Goal: Transaction & Acquisition: Purchase product/service

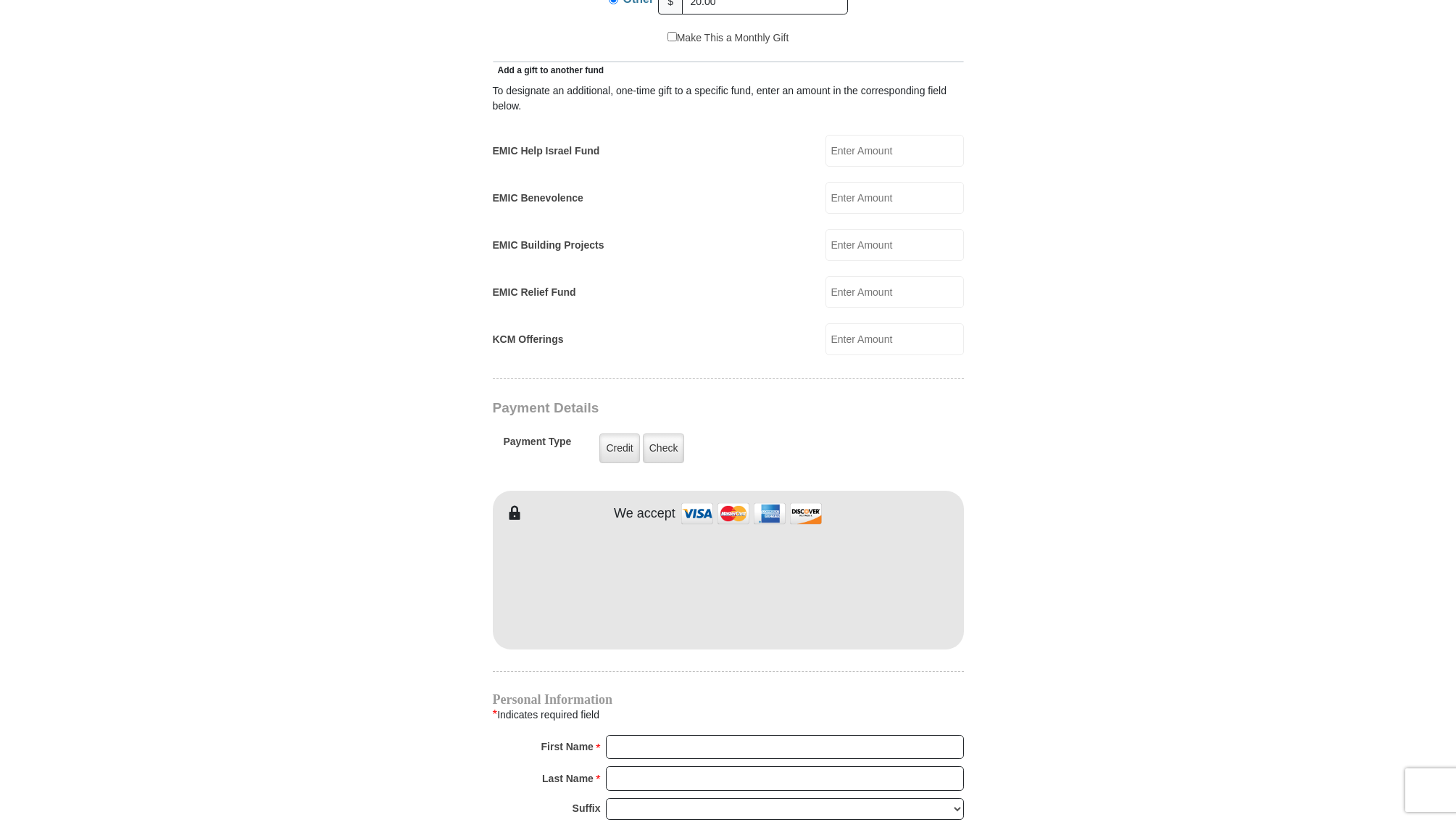
scroll to position [929, 0]
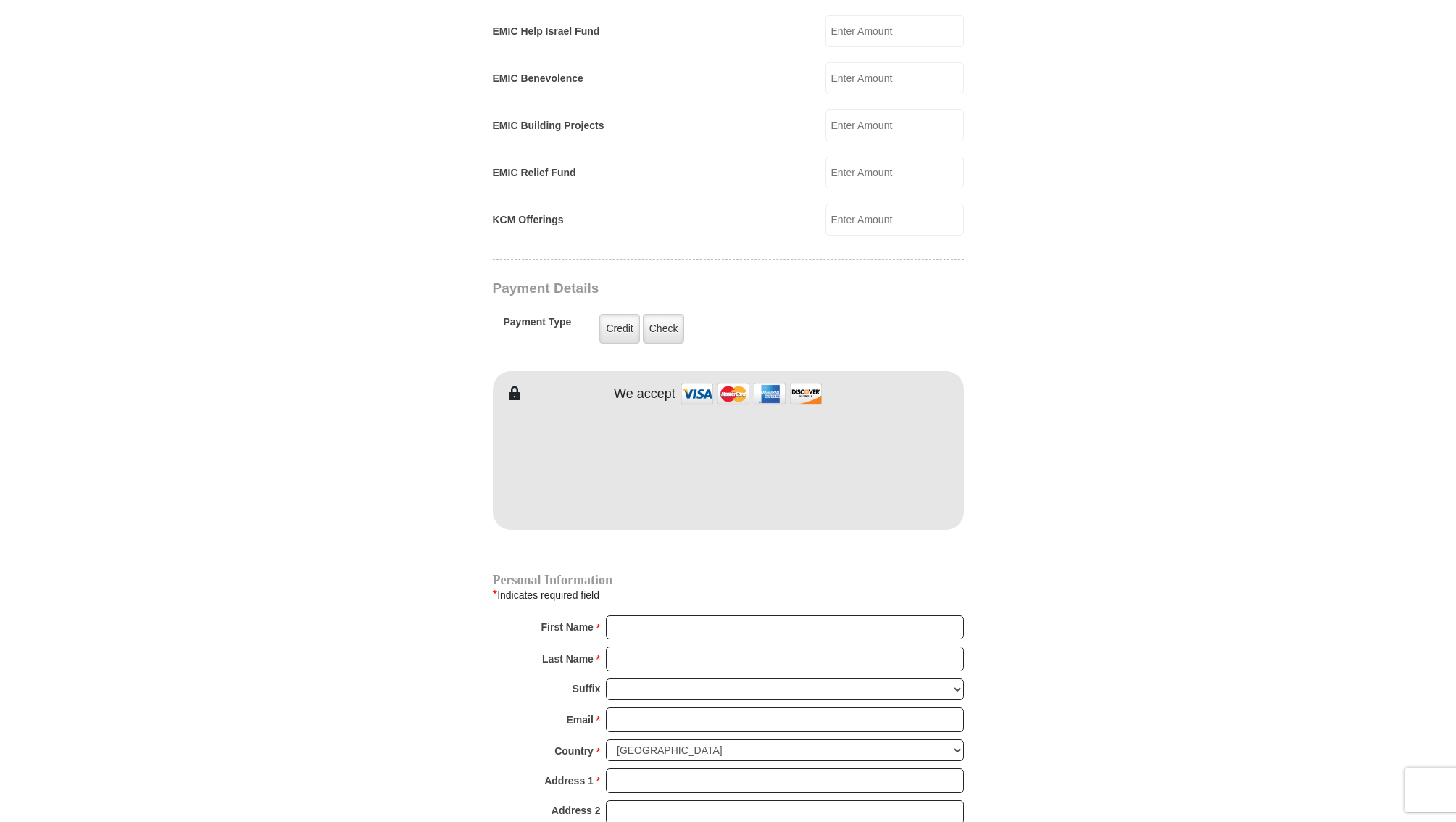
type input "20.00"
type input "Angela"
type input "Rose"
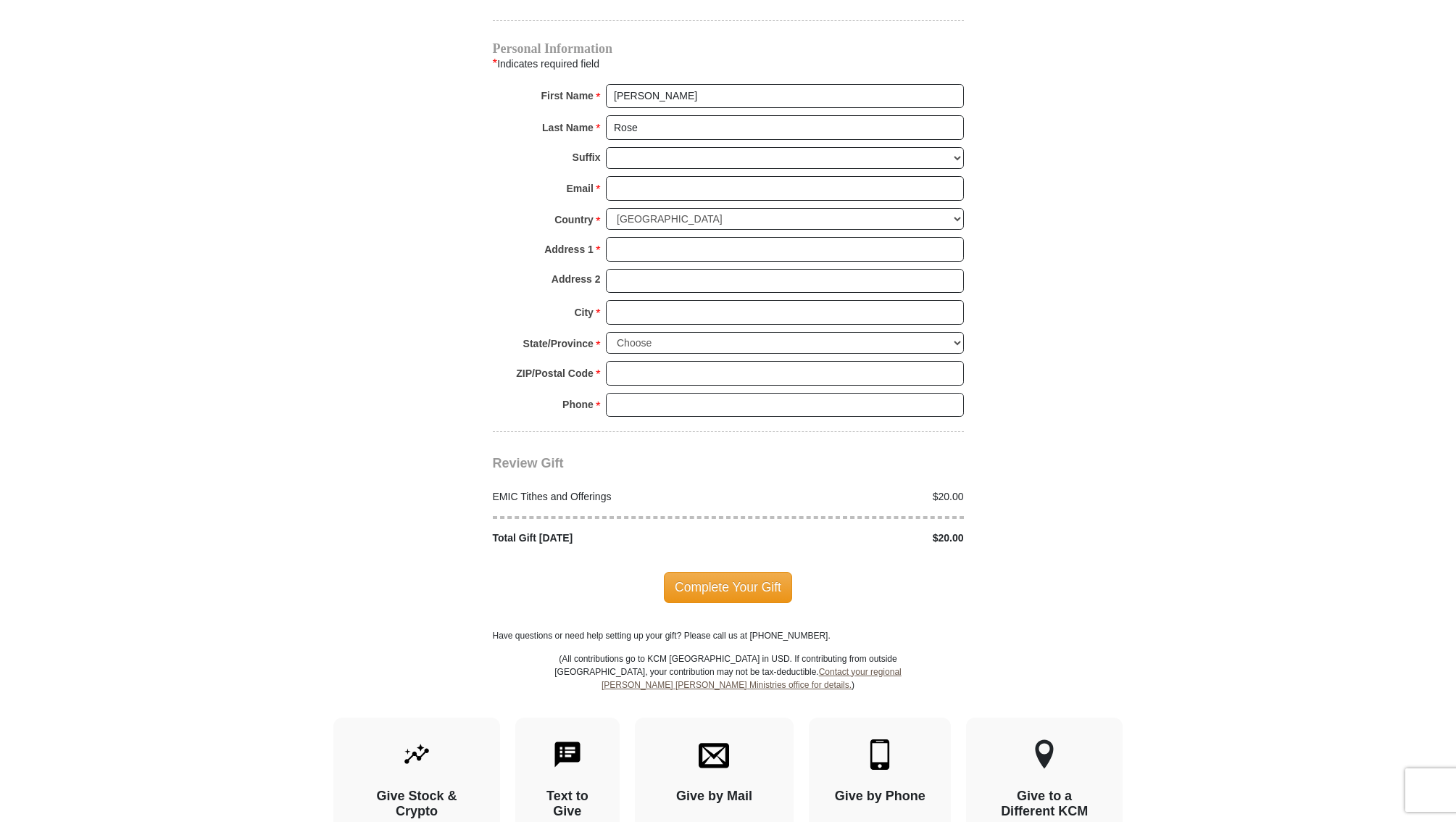
scroll to position [1471, 0]
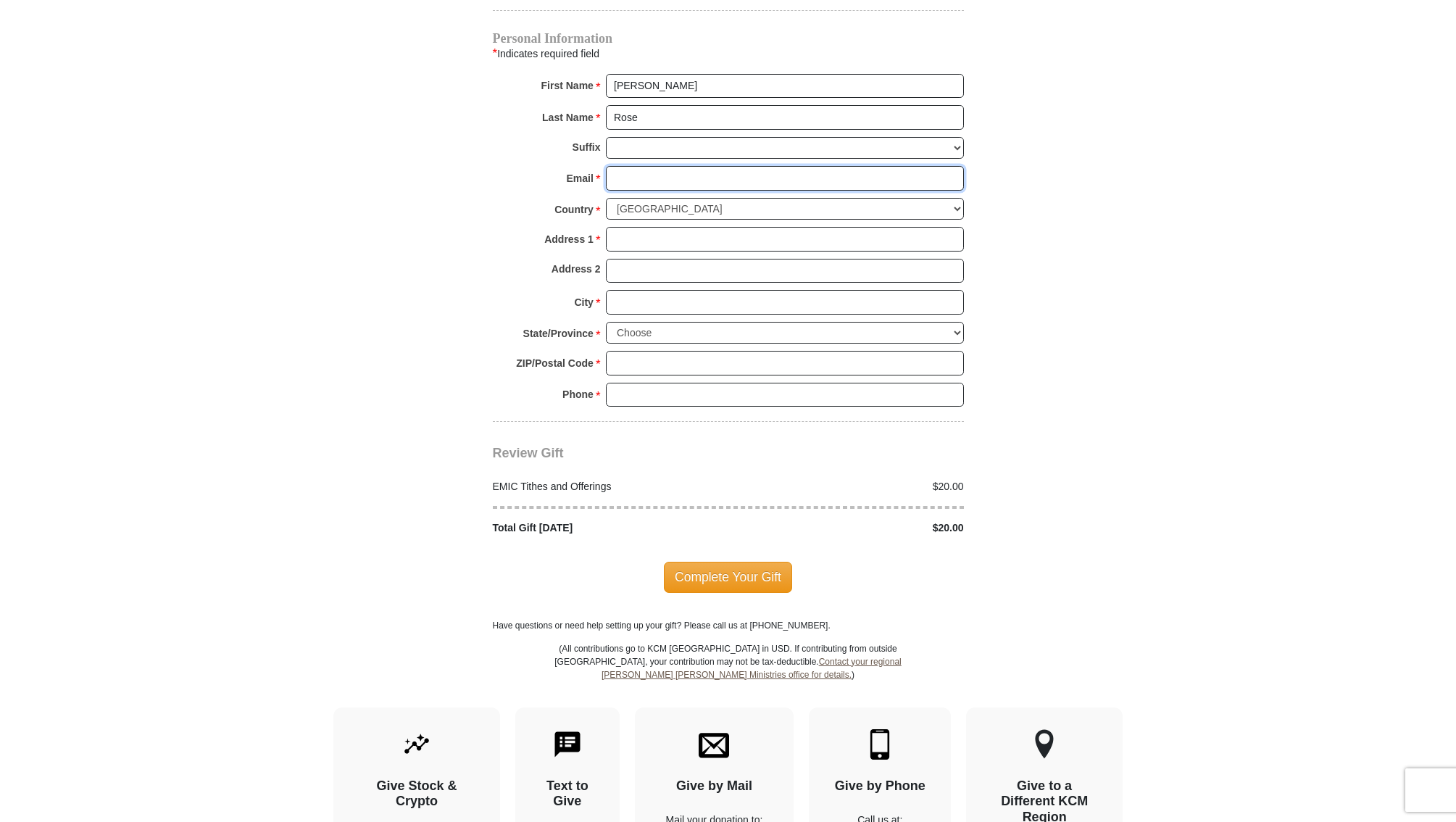
click at [640, 166] on input "Email *" at bounding box center [785, 178] width 358 height 25
type input "RoseCovenantRanch@gmail.com"
type input "PO Box 70"
type input "Bellville"
select select "TX"
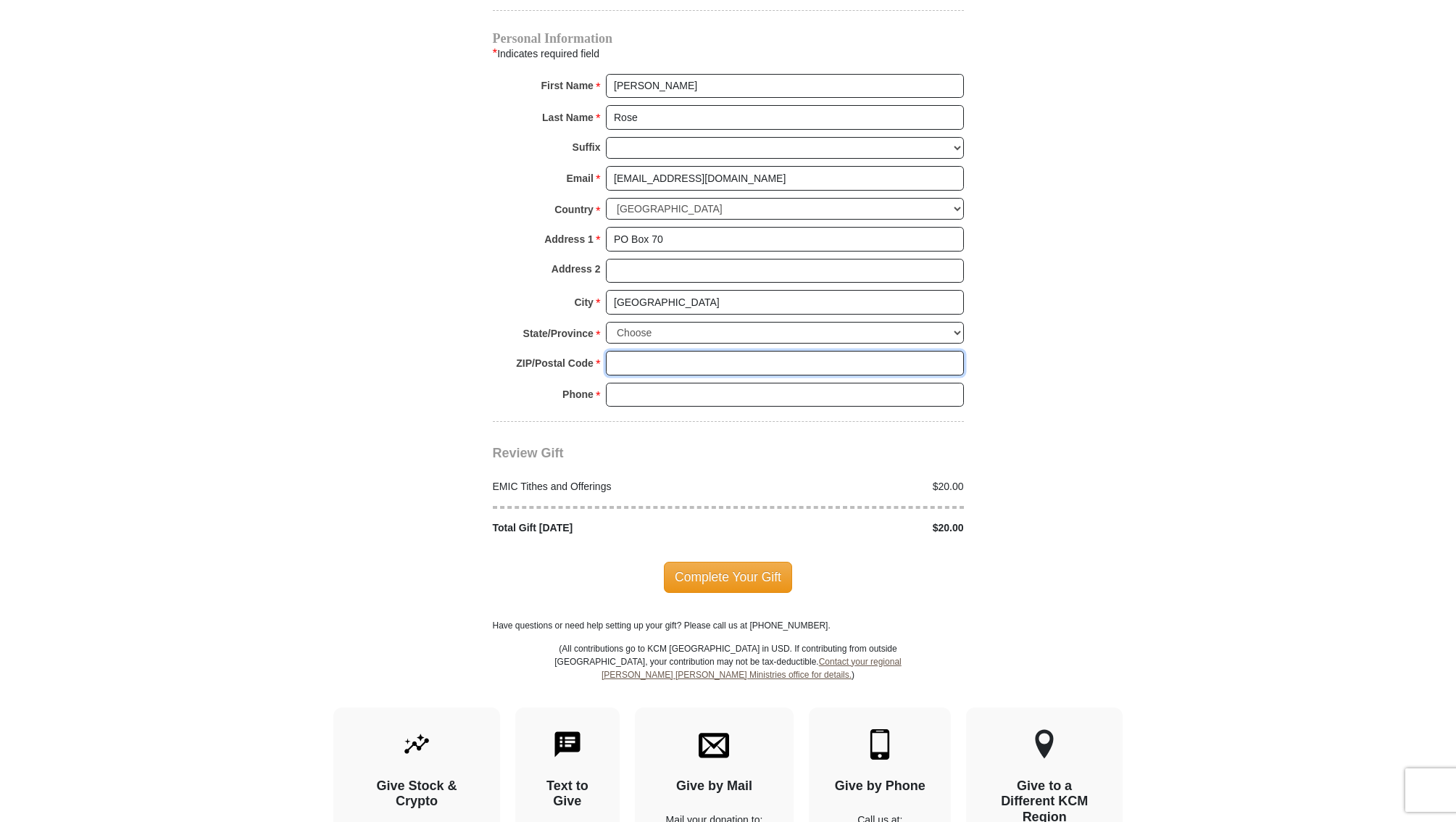
type input "77418"
type input "2812176467"
click at [770, 165] on input "RoseCovenantRanch@gmail.com" at bounding box center [785, 177] width 358 height 25
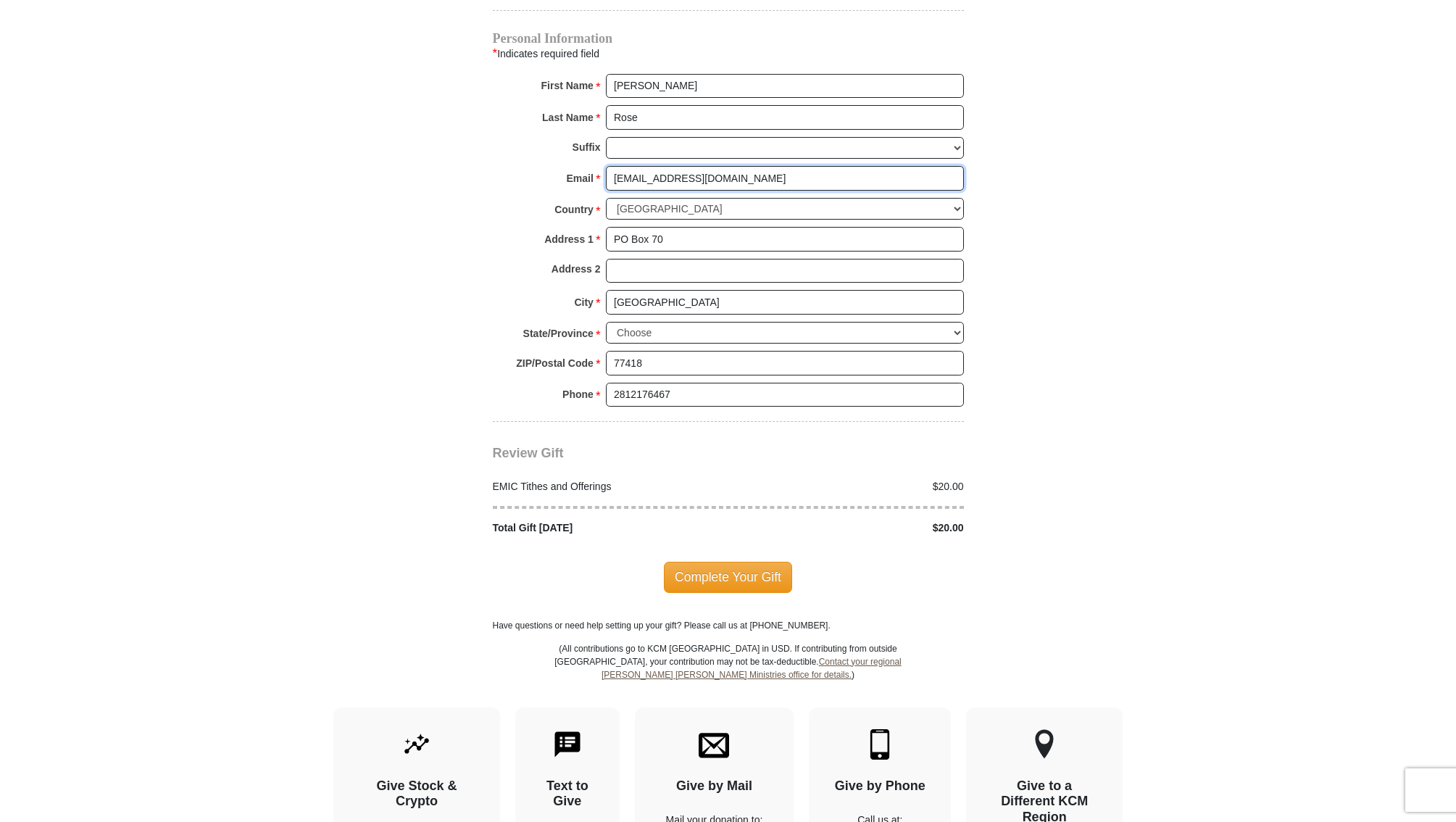
click at [783, 166] on input "RoseCovenantRanch@gmail.com" at bounding box center [785, 178] width 358 height 25
type input "angelanivensrose@gmail.com"
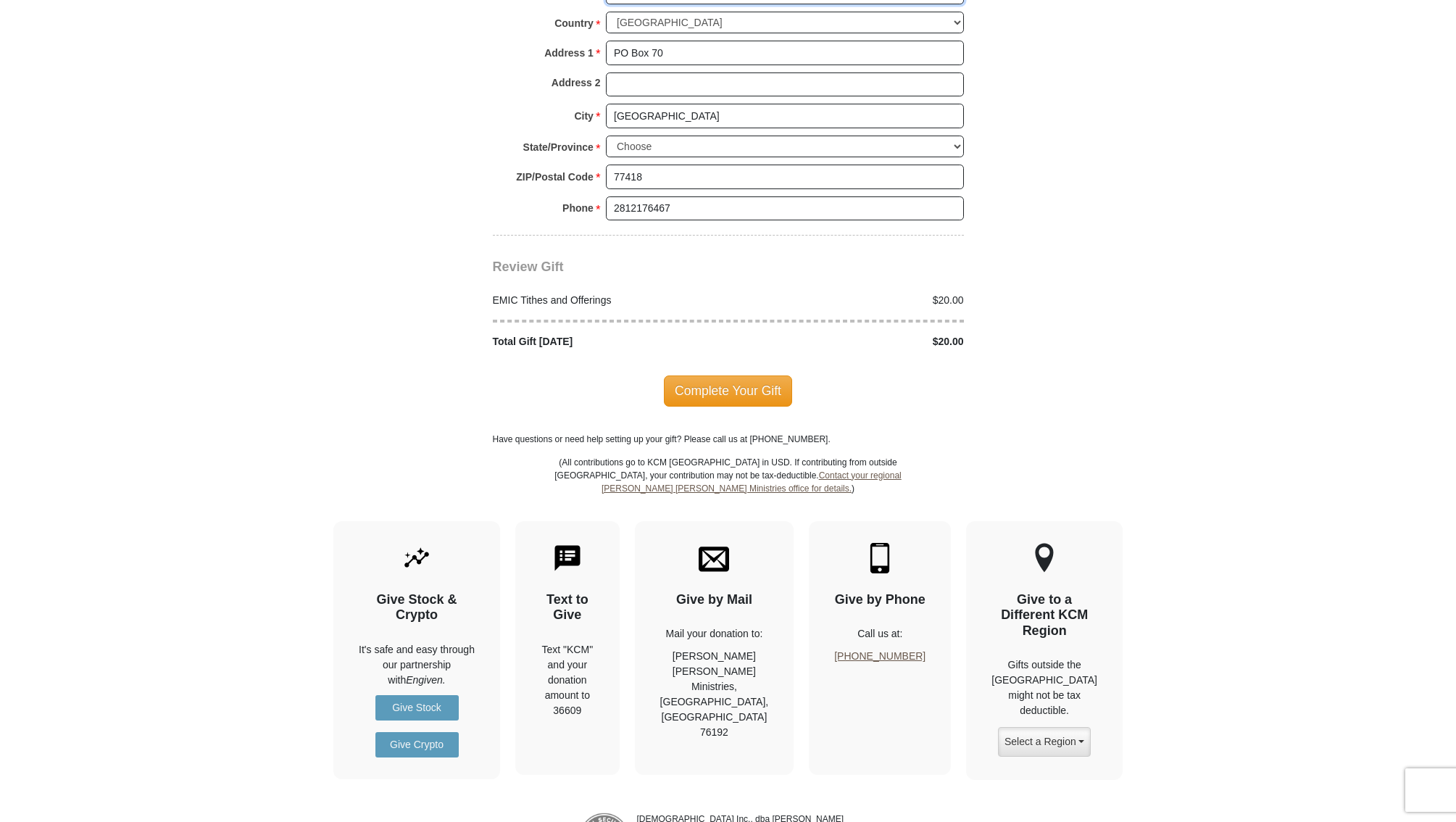
scroll to position [1658, 0]
click at [749, 374] on span "Complete Your Gift" at bounding box center [728, 389] width 128 height 31
